Goal: Transaction & Acquisition: Obtain resource

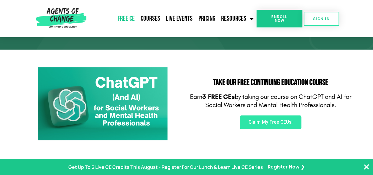
scroll to position [100, 0]
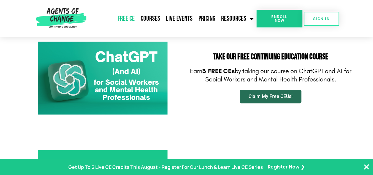
click at [288, 96] on span "Claim My Free CEUs!" at bounding box center [271, 96] width 44 height 5
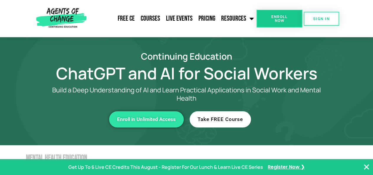
click at [234, 119] on span "Take FREE Course" at bounding box center [220, 119] width 45 height 5
click at [129, 22] on link "Free CE" at bounding box center [126, 18] width 23 height 15
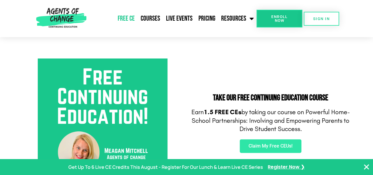
scroll to position [176, 0]
